Goal: Task Accomplishment & Management: Complete application form

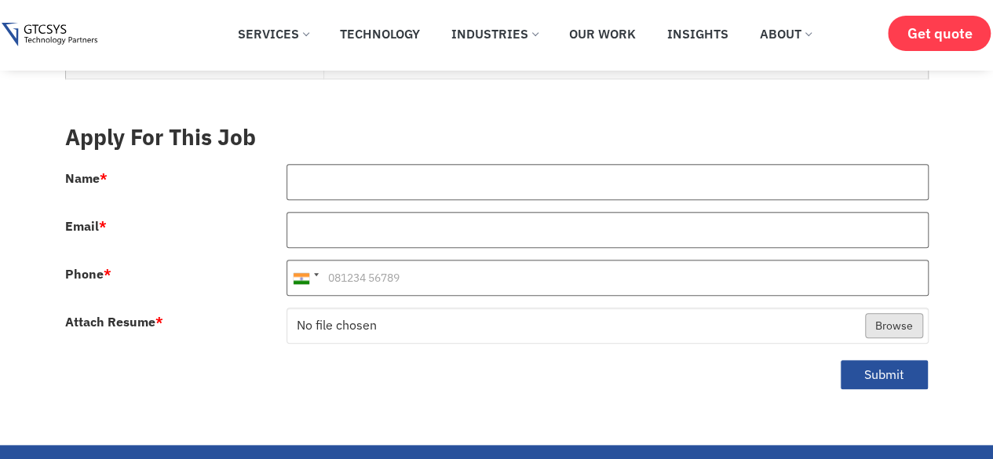
scroll to position [743, 0]
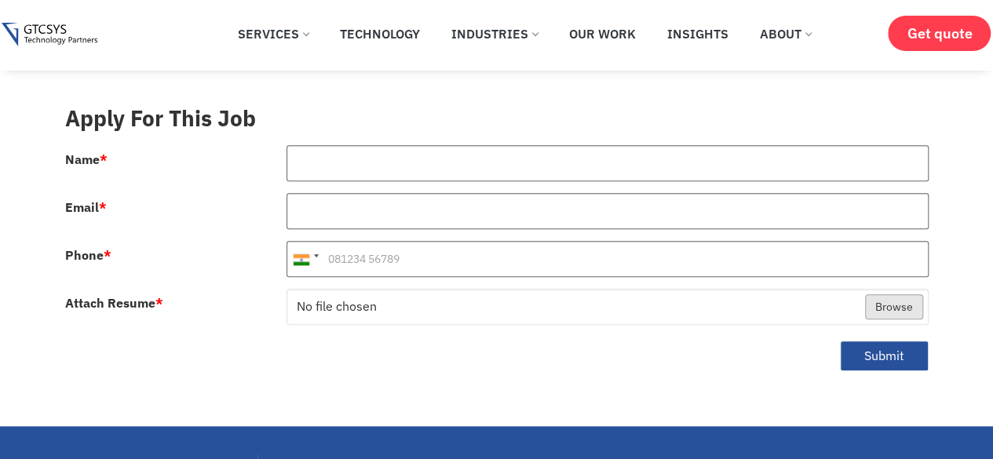
click at [992, 279] on html "Skip to content ✕ Services Application Services Web Application Mobile Applicat…" at bounding box center [496, 245] width 993 height 1976
click at [374, 174] on div at bounding box center [608, 169] width 666 height 48
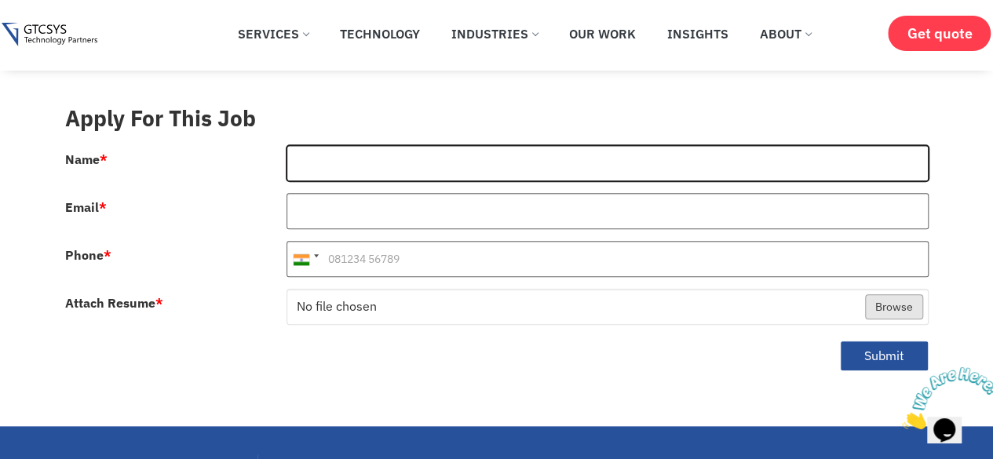
click at [369, 162] on input "Name *" at bounding box center [608, 163] width 642 height 36
type input "[PERSON_NAME]"
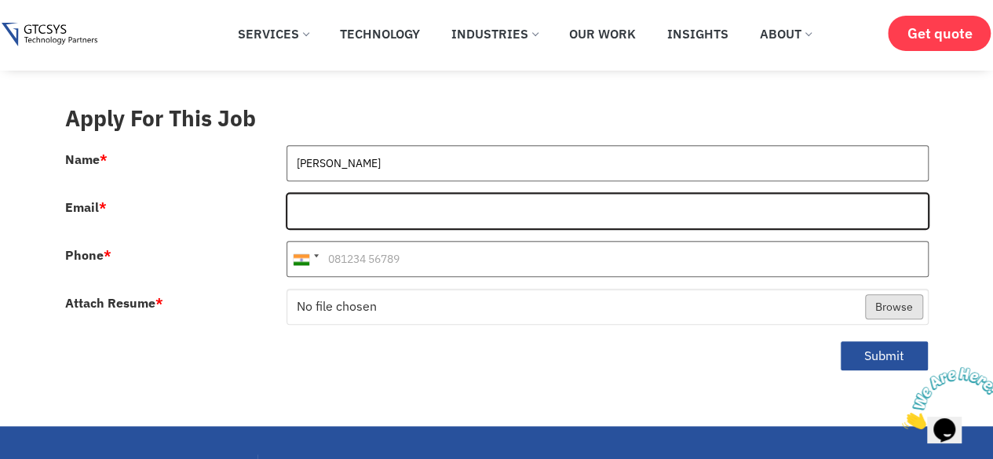
type input "[PERSON_NAME][EMAIL_ADDRESS][DOMAIN_NAME]"
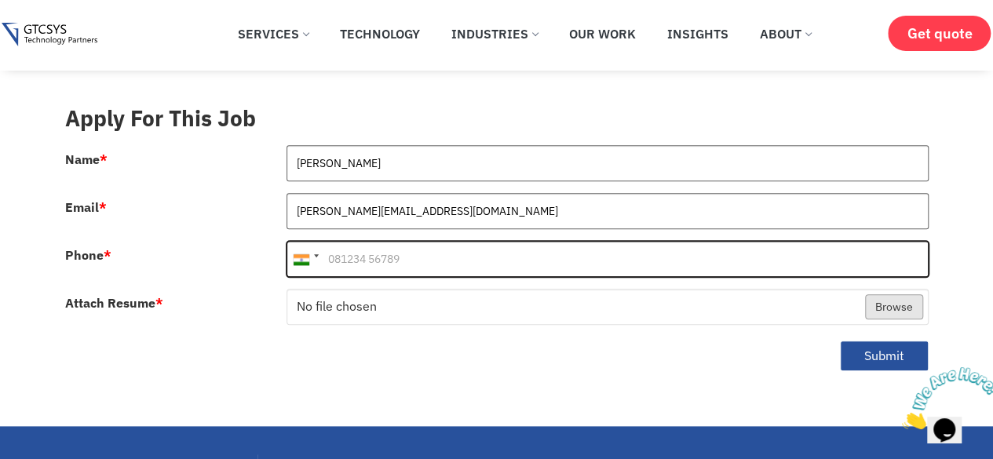
type input "09505738285"
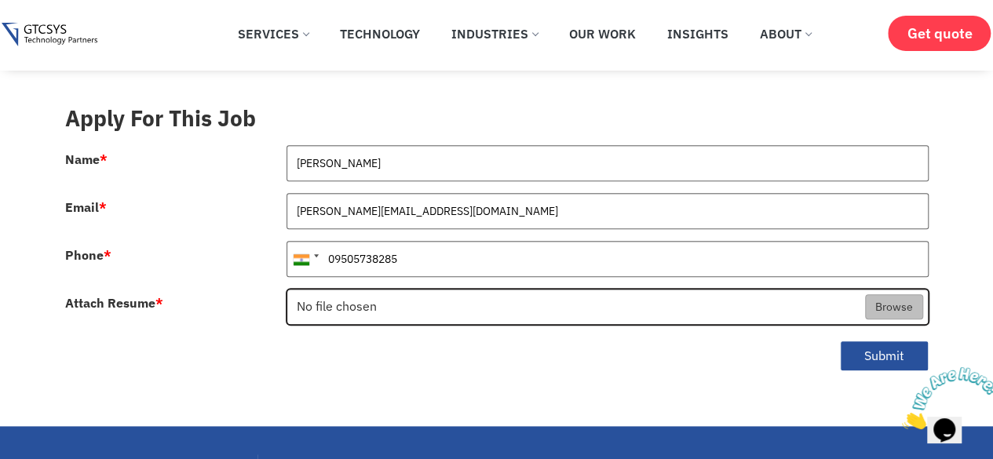
click at [379, 290] on input "Attach Resume *" at bounding box center [607, 308] width 641 height 36
type input "C:\fakepath\[PERSON_NAME].pdf"
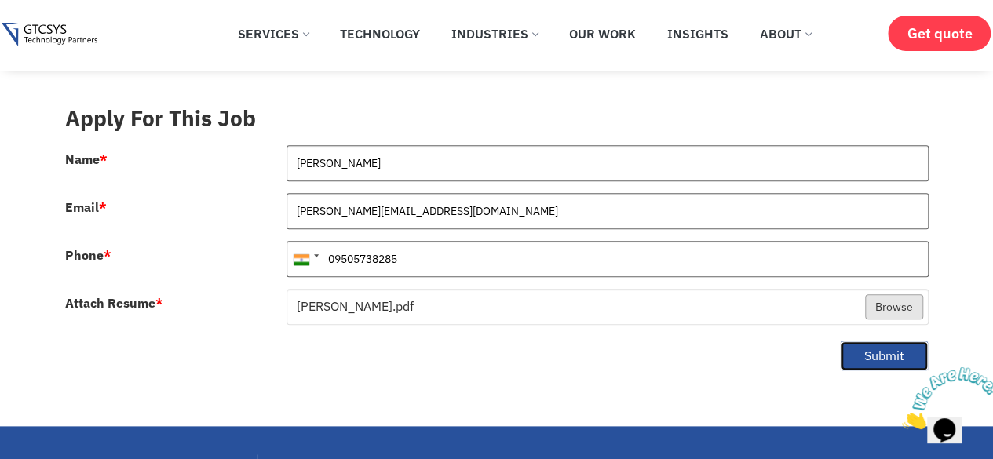
click at [879, 343] on button "Submit" at bounding box center [884, 356] width 89 height 31
click at [0, 0] on div at bounding box center [0, 0] width 0 height 0
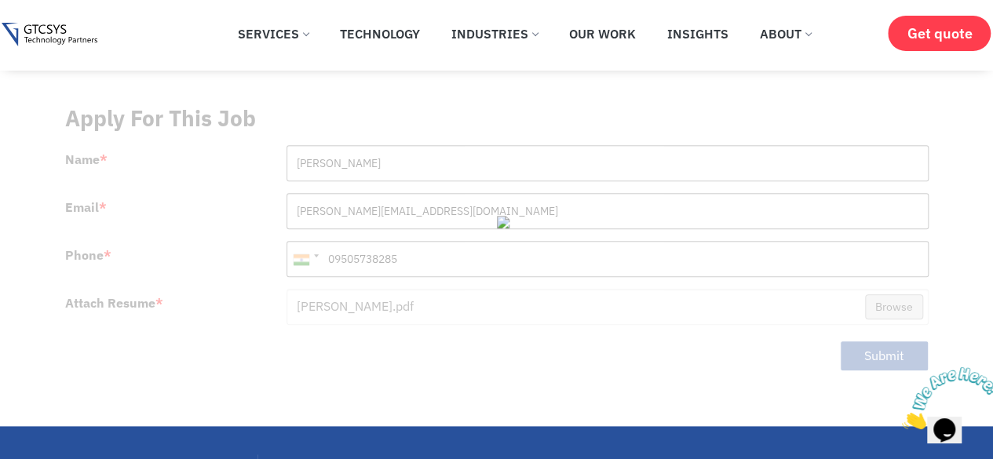
click at [879, 343] on div at bounding box center [497, 239] width 864 height 294
